Goal: Task Accomplishment & Management: Manage account settings

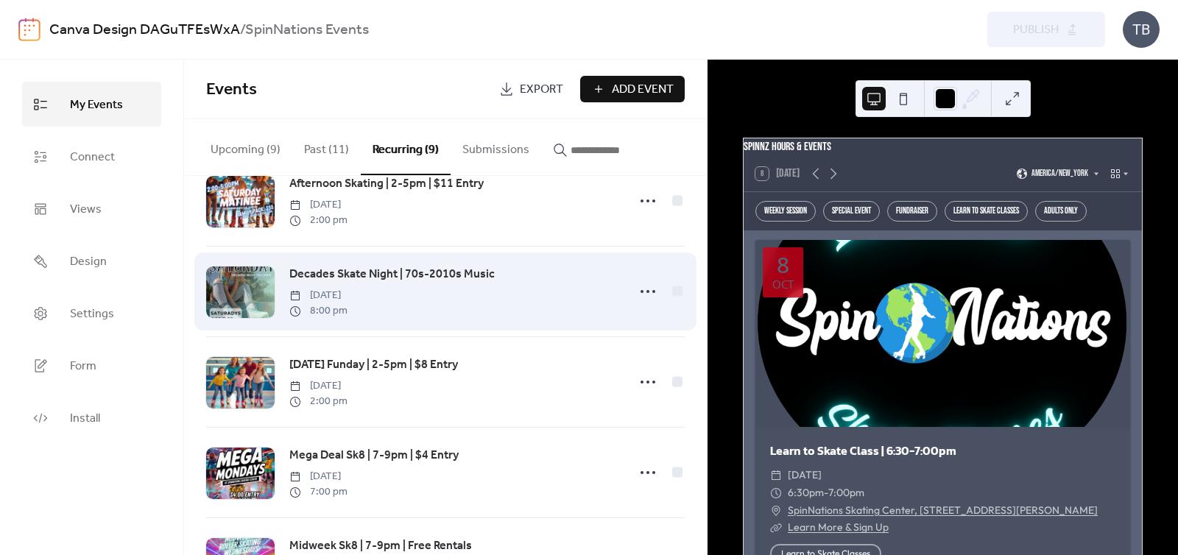
scroll to position [38, 0]
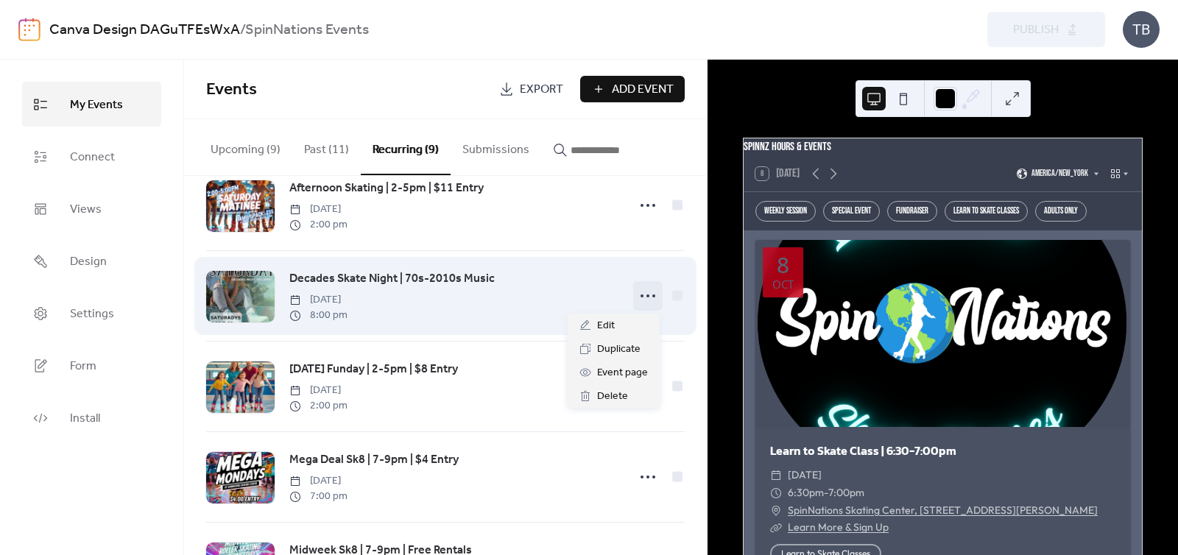
click at [645, 296] on icon at bounding box center [648, 296] width 24 height 24
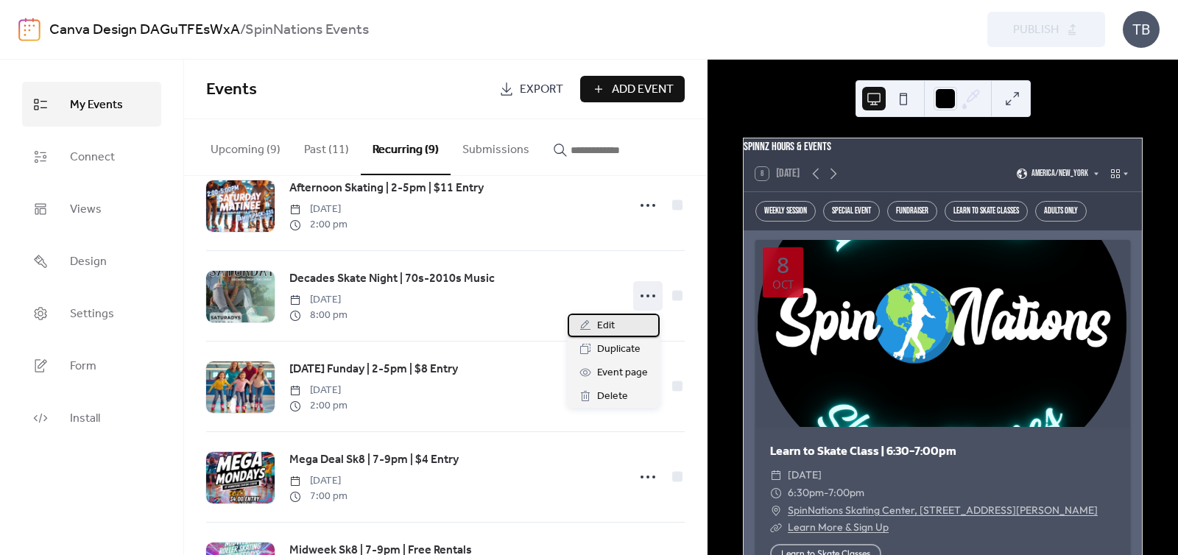
click at [635, 324] on div "Edit" at bounding box center [614, 326] width 92 height 24
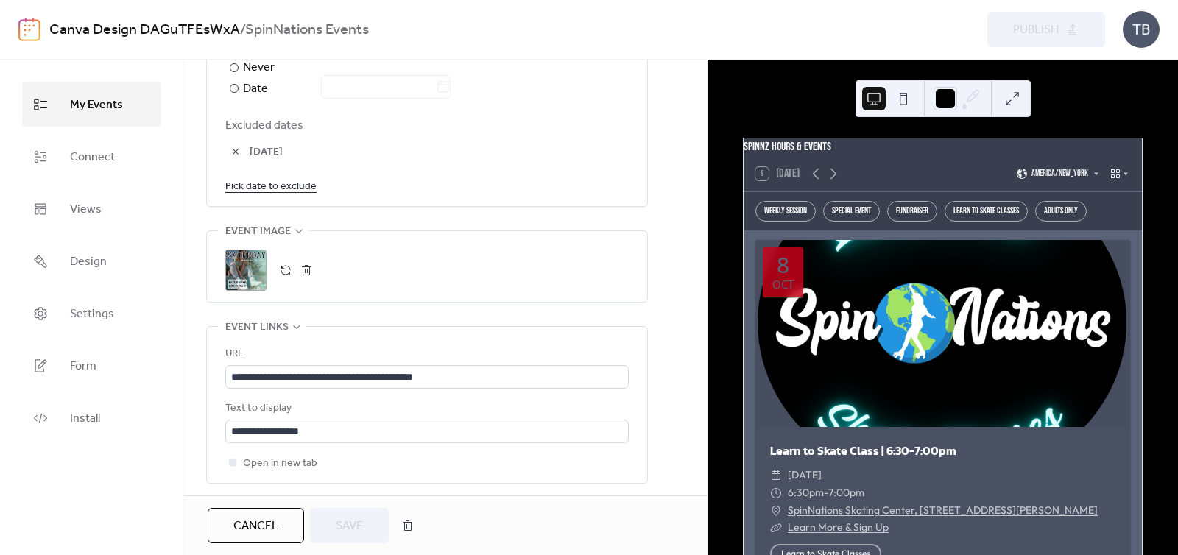
scroll to position [911, 0]
click at [311, 264] on button "button" at bounding box center [306, 268] width 21 height 21
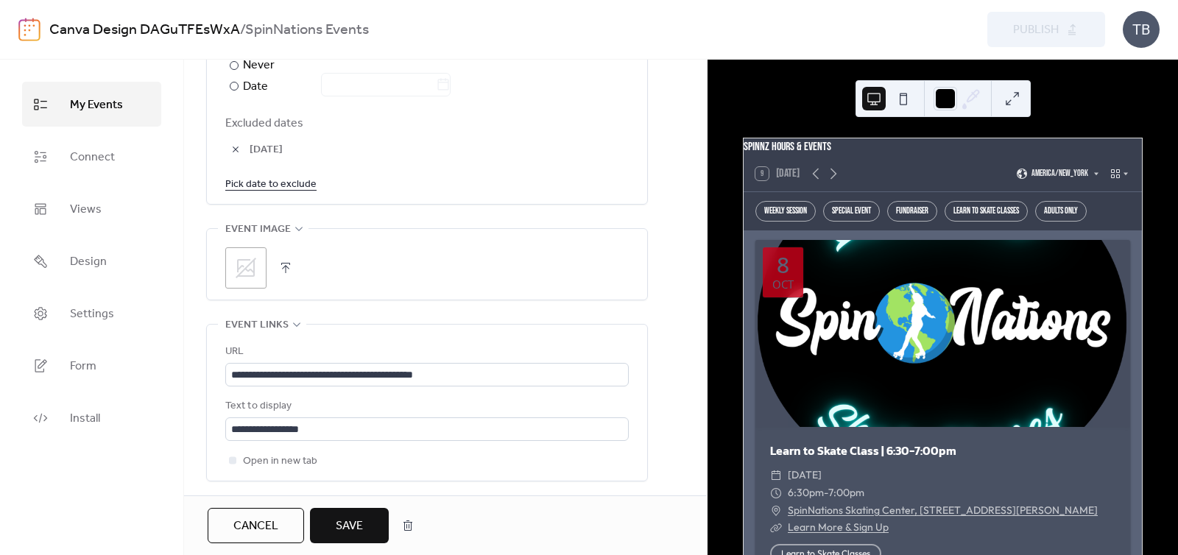
click at [283, 264] on button "button" at bounding box center [285, 268] width 21 height 21
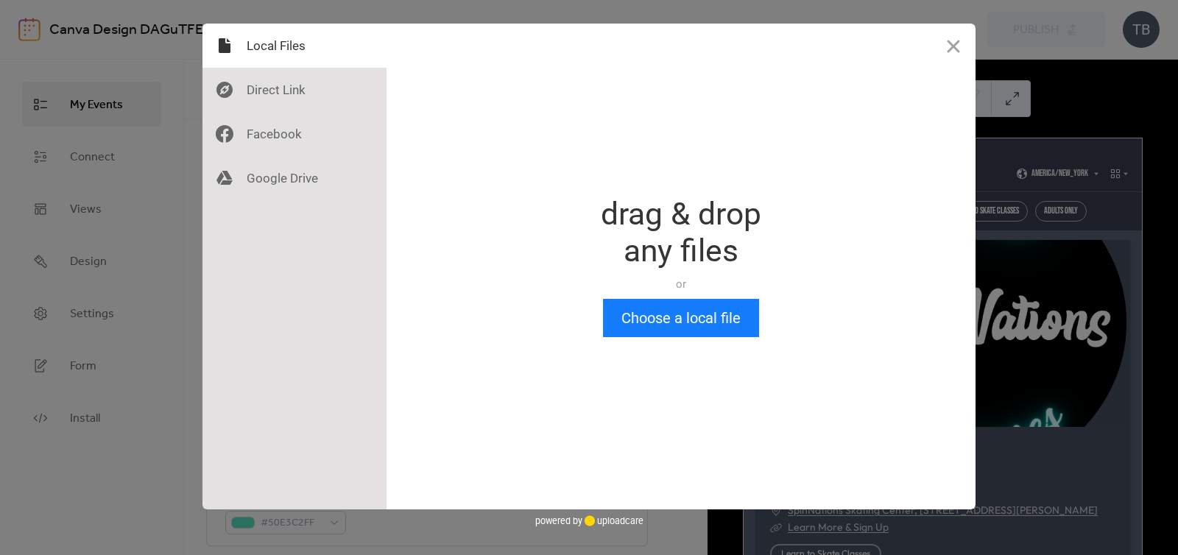
scroll to position [0, 0]
click at [628, 336] on button "Choose a local file" at bounding box center [681, 318] width 156 height 38
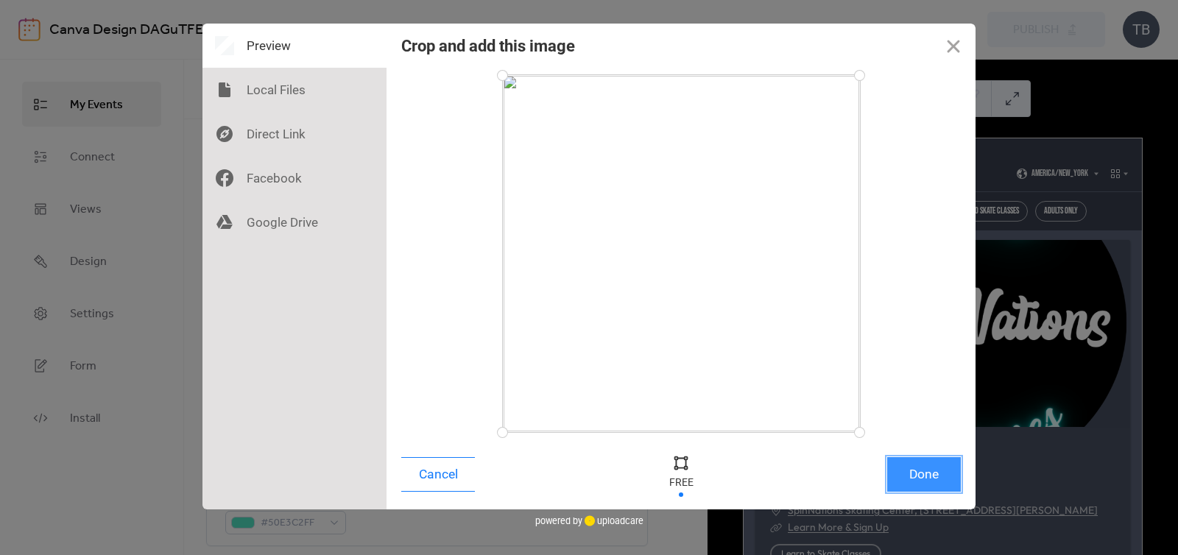
click at [946, 471] on button "Done" at bounding box center [924, 474] width 74 height 35
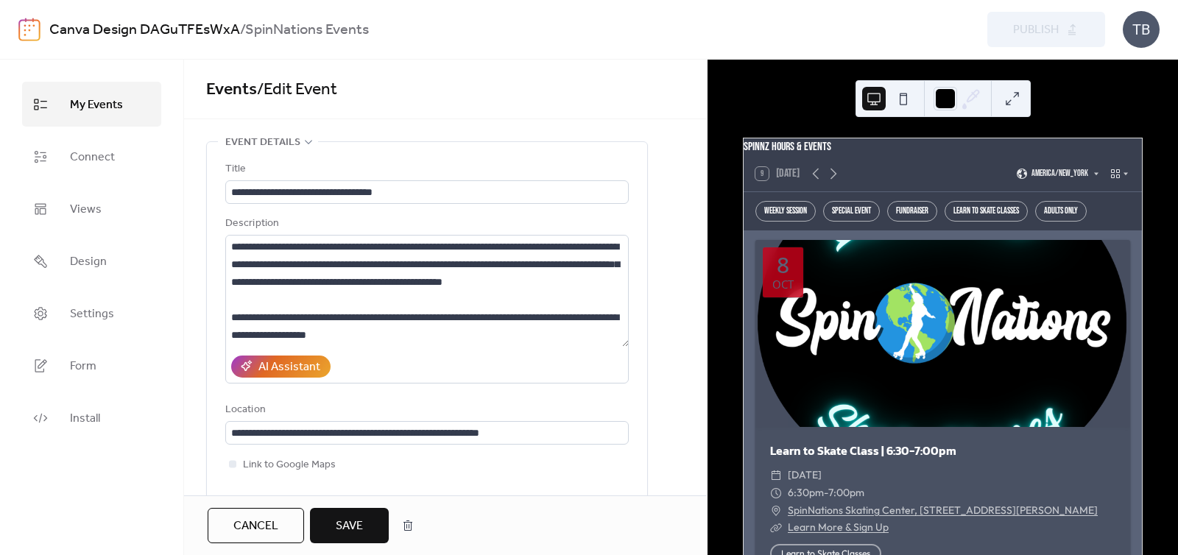
scroll to position [901, 0]
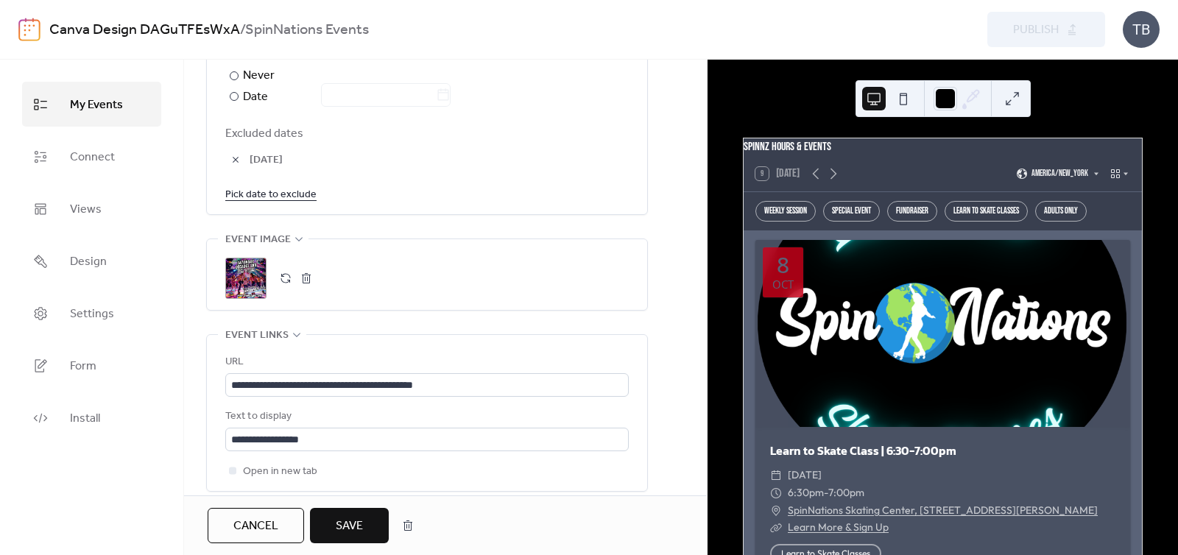
click at [373, 526] on button "Save" at bounding box center [349, 525] width 79 height 35
